Goal: Transaction & Acquisition: Purchase product/service

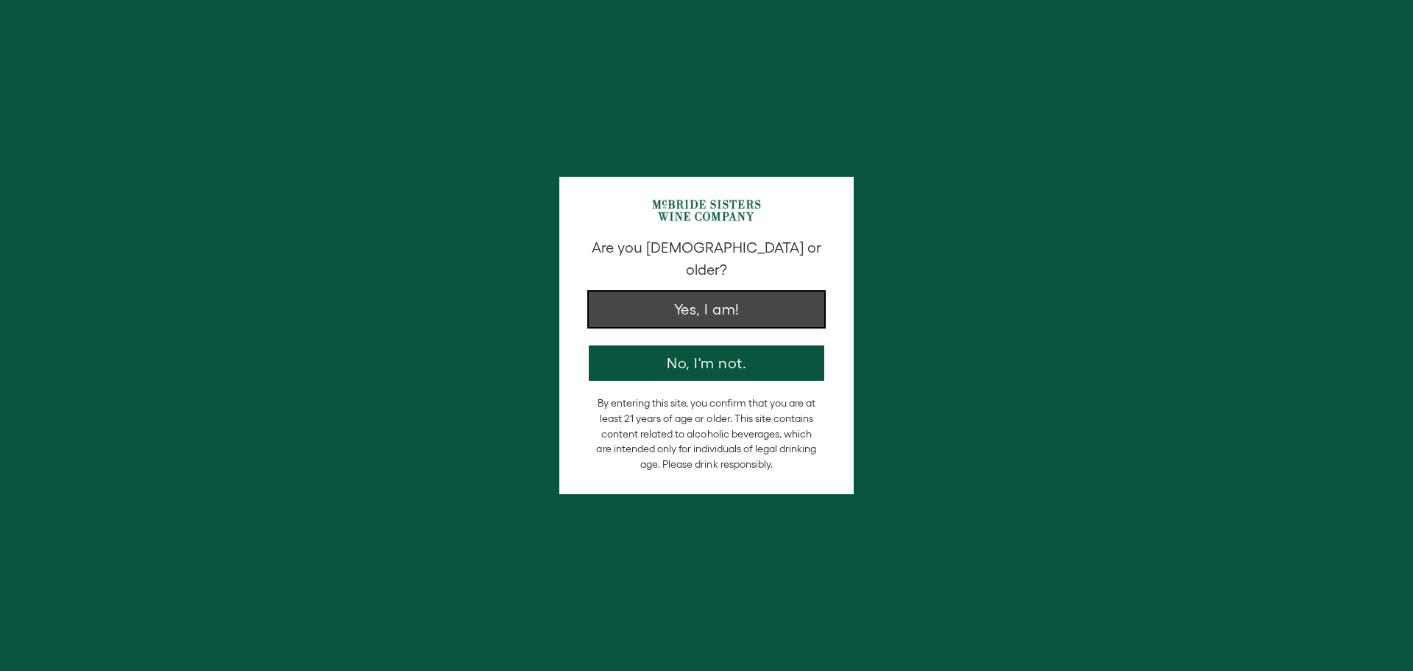
click at [705, 294] on button "Yes, I am!" at bounding box center [707, 309] width 236 height 35
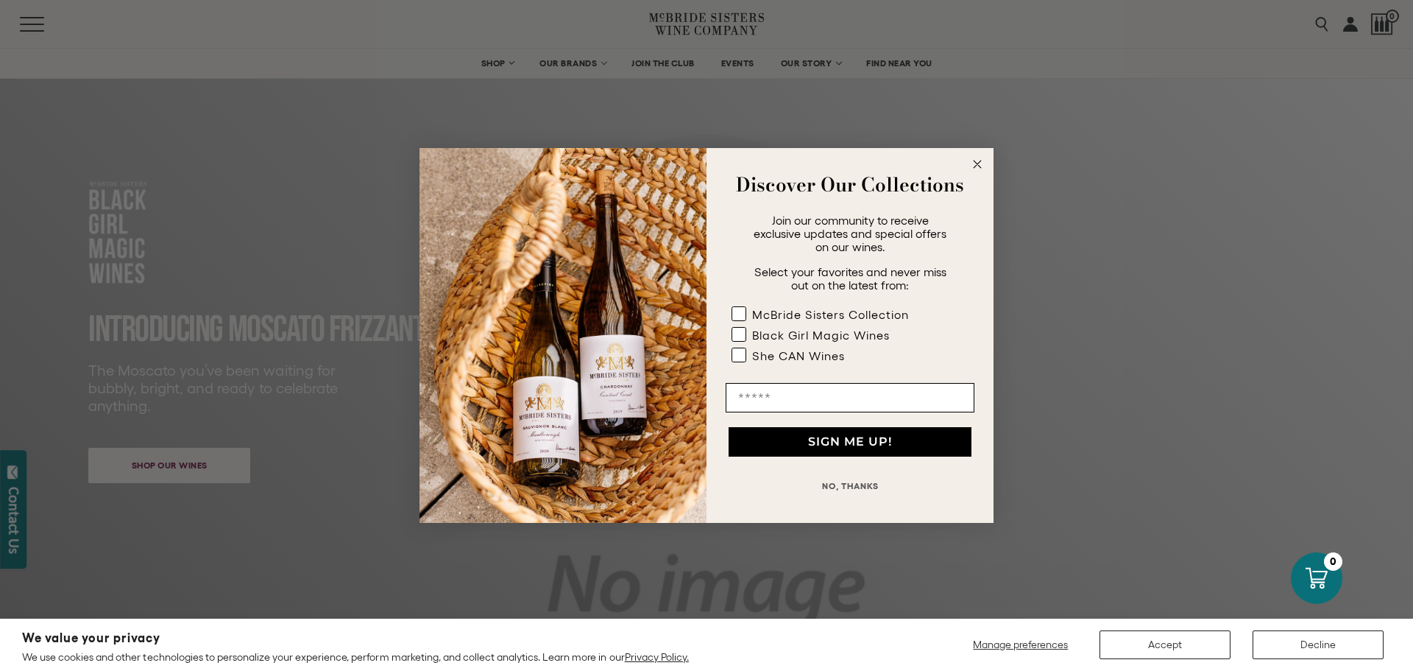
click at [978, 164] on icon "Close dialog" at bounding box center [977, 163] width 7 height 7
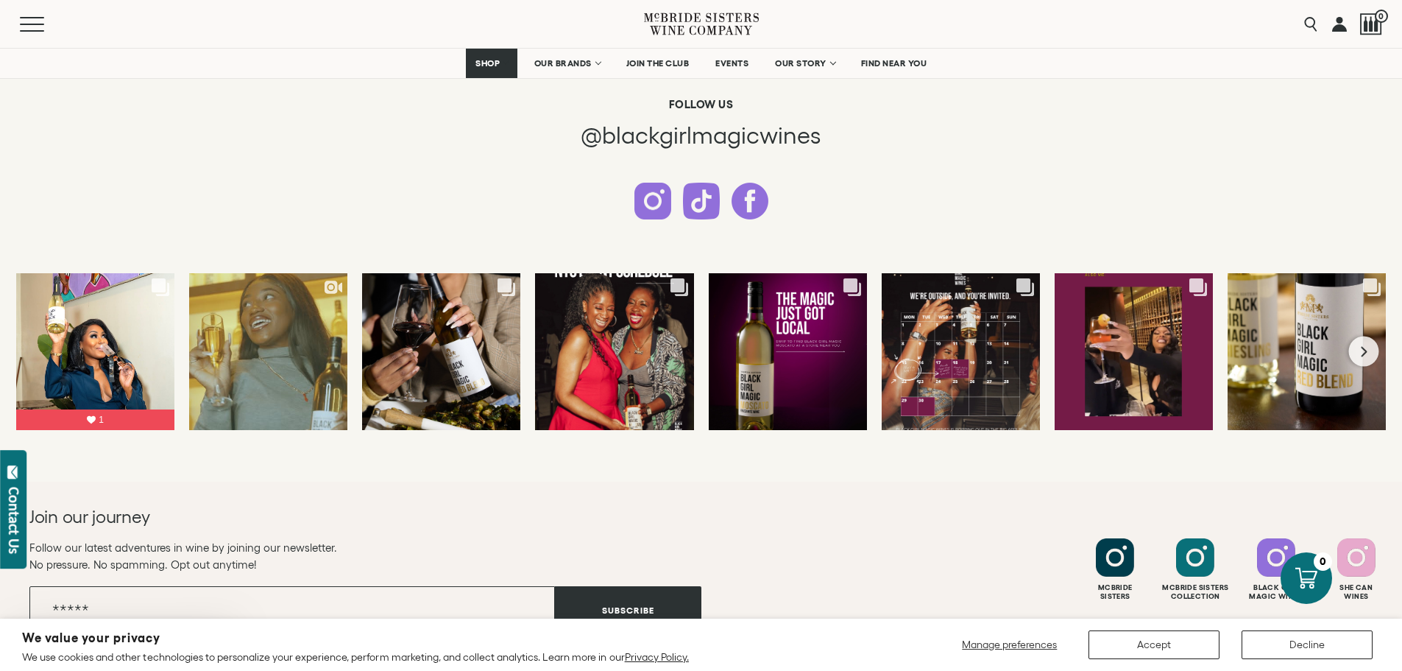
scroll to position [3681, 0]
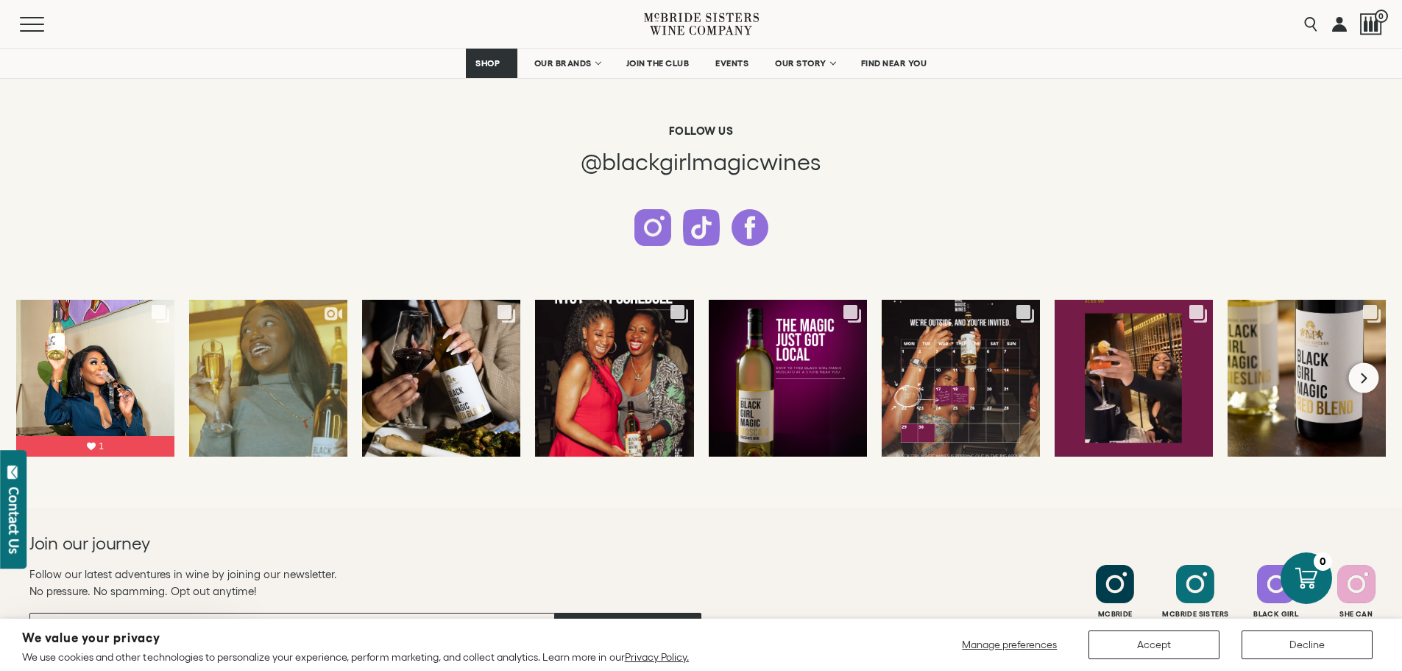
click at [1367, 372] on icon "Next slide" at bounding box center [1364, 378] width 9 height 12
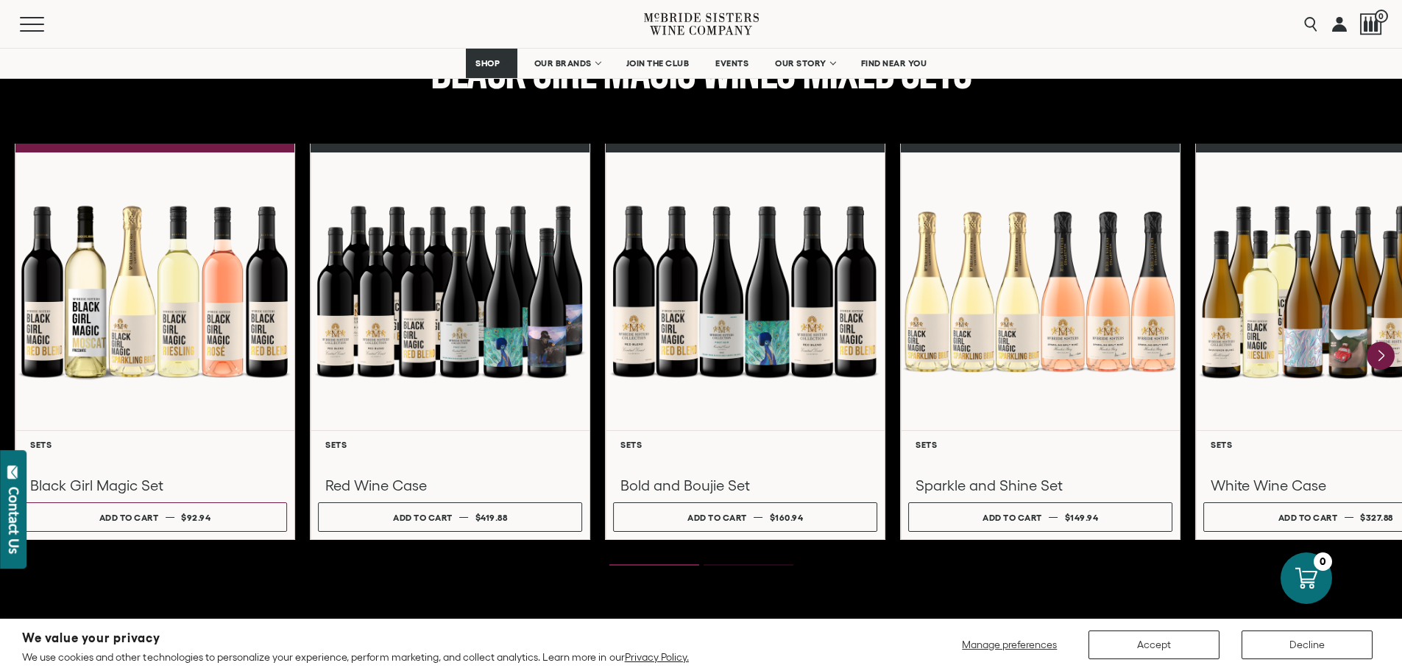
scroll to position [1914, 0]
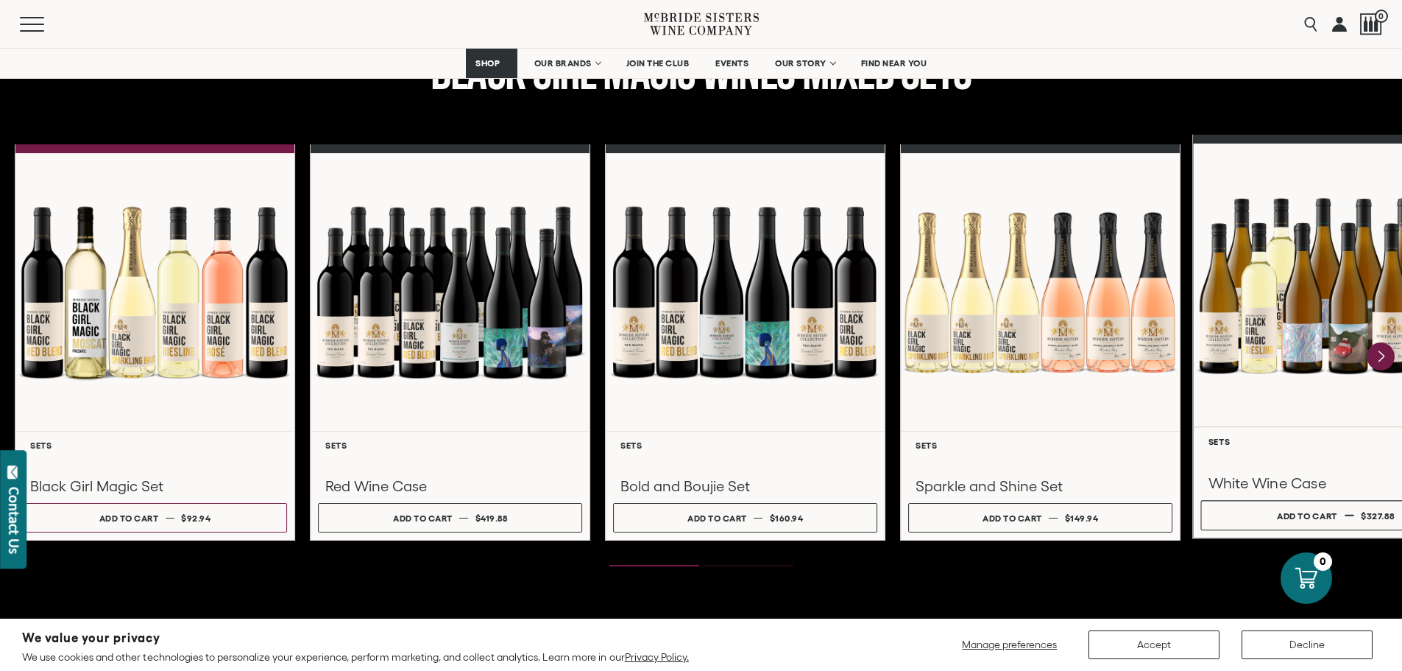
click at [1311, 345] on div at bounding box center [1335, 285] width 285 height 283
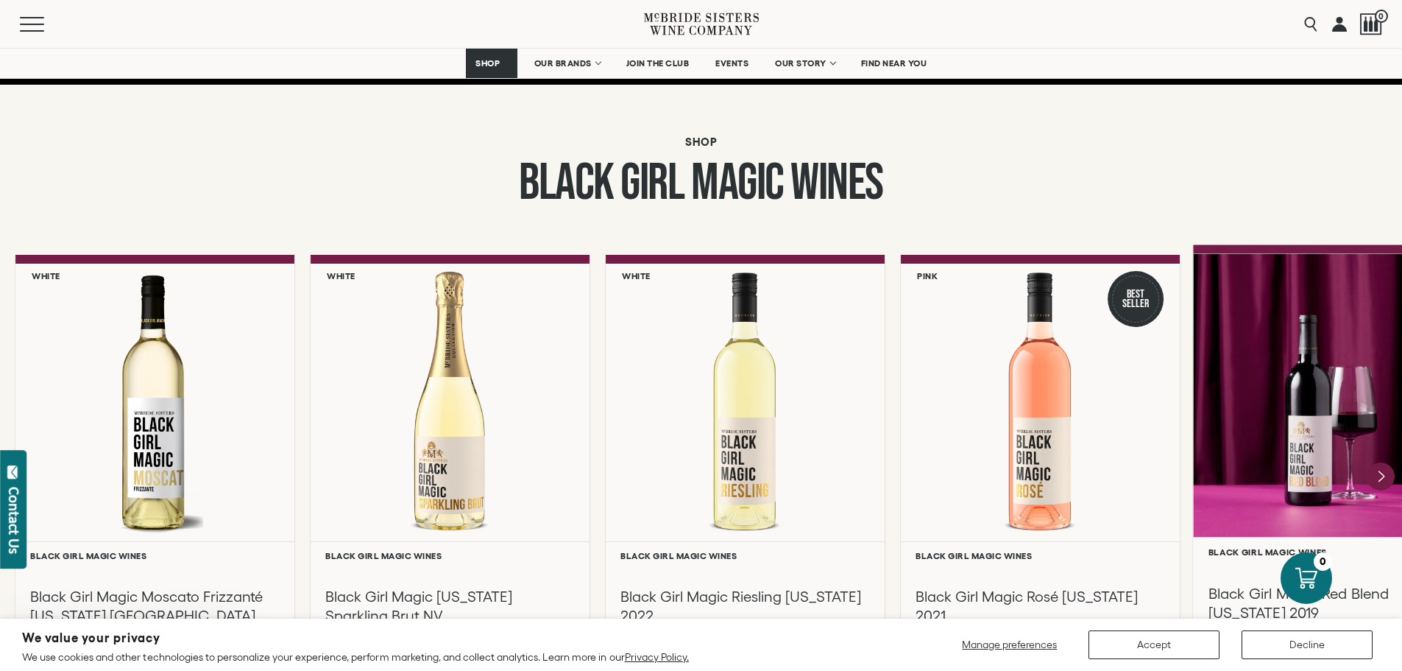
scroll to position [1104, 0]
